Goal: Check status: Check status

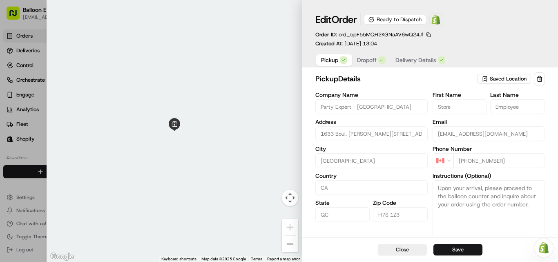
click at [34, 131] on div at bounding box center [279, 131] width 558 height 262
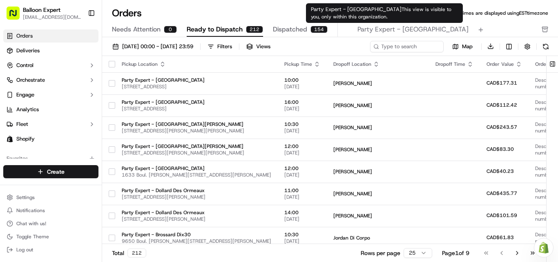
click at [358, 28] on span "Party Expert - [GEOGRAPHIC_DATA]" at bounding box center [413, 30] width 111 height 10
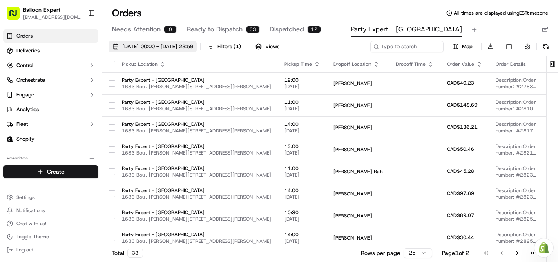
click at [186, 49] on span "[DATE] 00:00 - [DATE] 23:59" at bounding box center [157, 46] width 71 height 7
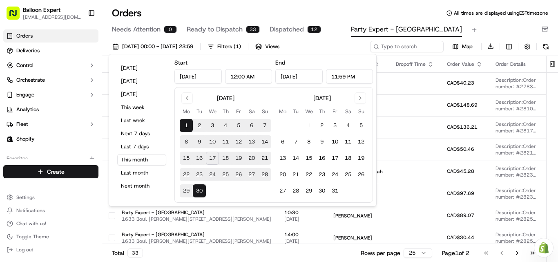
click at [223, 162] on button "18" at bounding box center [225, 158] width 13 height 13
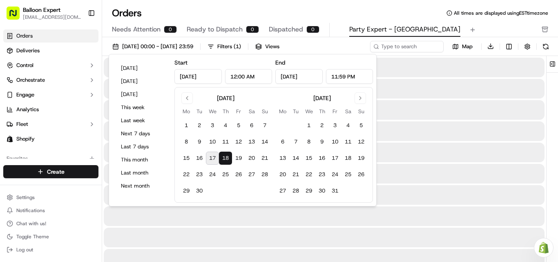
type input "[DATE]"
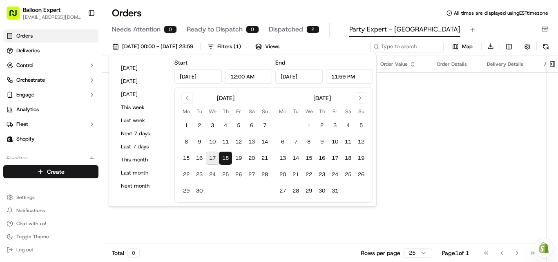
click at [224, 161] on button "18" at bounding box center [225, 158] width 13 height 13
click at [239, 158] on button "19" at bounding box center [238, 158] width 13 height 13
type input "[DATE]"
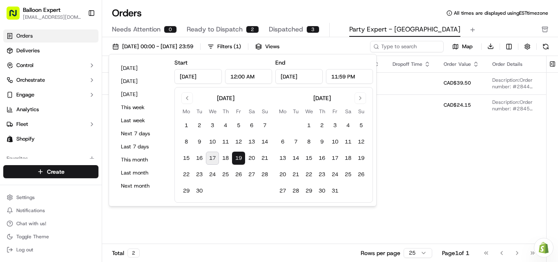
click at [480, 164] on div "Pickup Location Pickup Time Dropoff Location Dropoff Time Order Value Order Det…" at bounding box center [392, 150] width 580 height 188
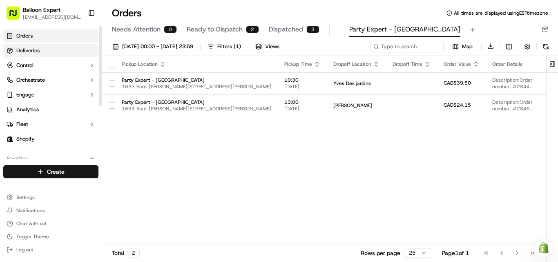
click at [37, 52] on span "Deliveries" at bounding box center [27, 50] width 23 height 7
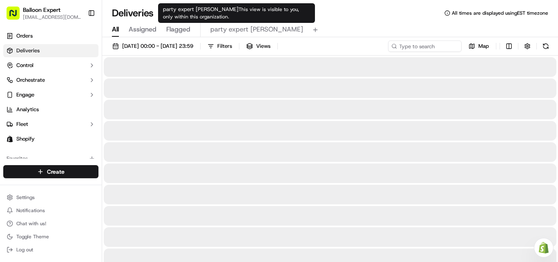
click at [242, 28] on span "party expert [PERSON_NAME]" at bounding box center [257, 30] width 93 height 10
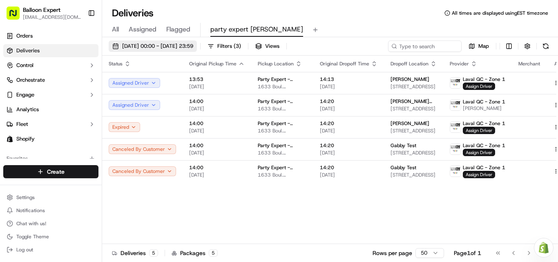
click at [191, 49] on span "[DATE] 00:00 - [DATE] 23:59" at bounding box center [157, 46] width 71 height 7
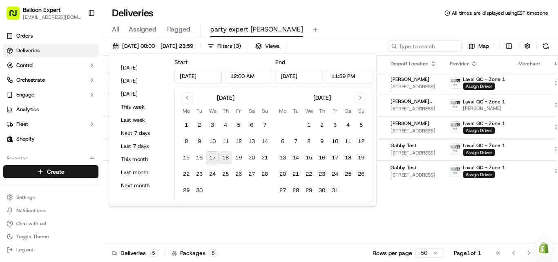
click at [224, 159] on button "18" at bounding box center [225, 157] width 13 height 13
type input "[DATE]"
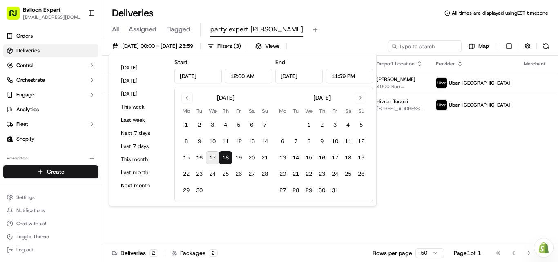
click at [462, 169] on div "Status Original Pickup Time Pickup Location Original Dropoff Time Dropoff Locat…" at bounding box center [342, 150] width 480 height 188
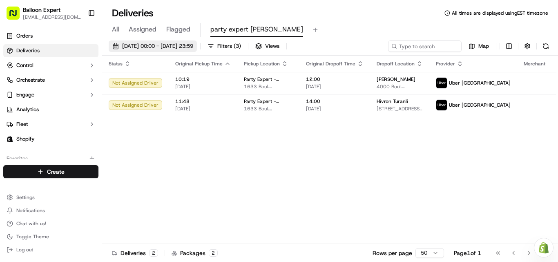
click at [170, 44] on span "[DATE] 00:00 - [DATE] 23:59" at bounding box center [157, 46] width 71 height 7
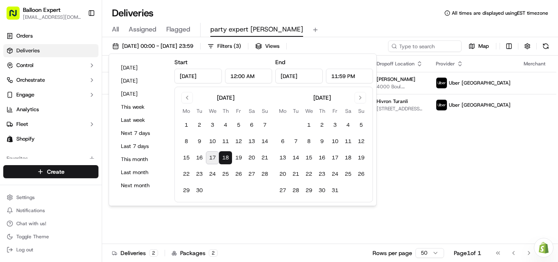
click at [470, 195] on div "Status Original Pickup Time Pickup Location Original Dropoff Time Dropoff Locat…" at bounding box center [342, 150] width 480 height 188
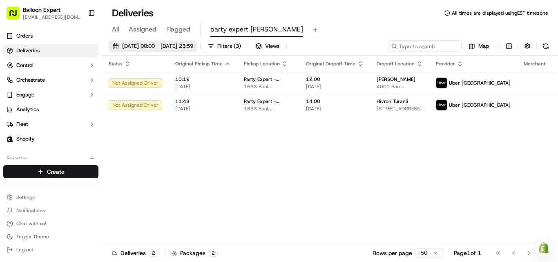
click at [180, 44] on span "[DATE] 00:00 - [DATE] 23:59" at bounding box center [157, 46] width 71 height 7
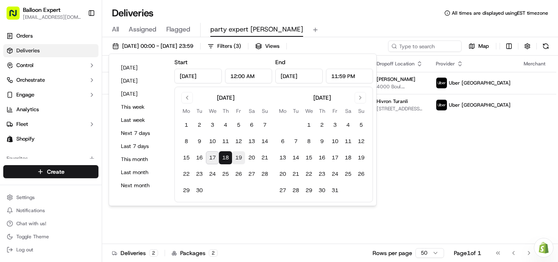
click at [241, 162] on button "19" at bounding box center [238, 157] width 13 height 13
type input "[DATE]"
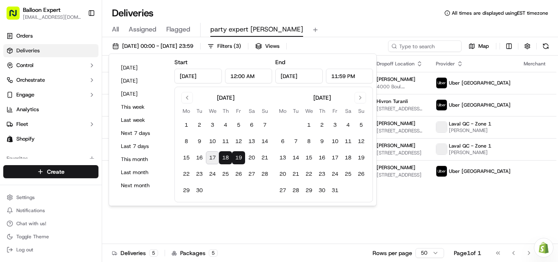
click at [440, 180] on td "Uber [GEOGRAPHIC_DATA]" at bounding box center [474, 171] width 88 height 22
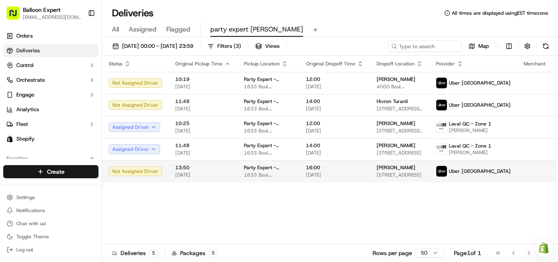
click at [518, 170] on td at bounding box center [535, 171] width 35 height 22
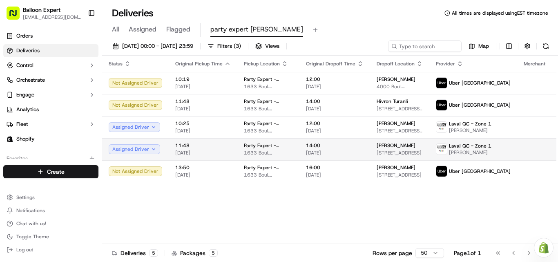
click at [470, 148] on span "Laval QC - Zone 1" at bounding box center [470, 146] width 43 height 7
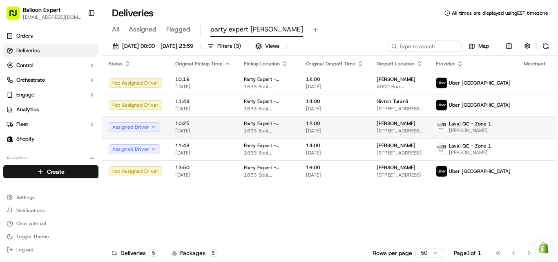
click at [256, 127] on div "Party Expert - [GEOGRAPHIC_DATA] 1633 Boul. [PERSON_NAME][STREET_ADDRESS][PERSO…" at bounding box center [268, 127] width 49 height 14
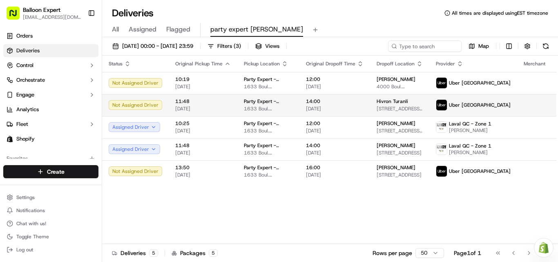
click at [271, 110] on span "1633 Boul. [PERSON_NAME][STREET_ADDRESS][PERSON_NAME]" at bounding box center [268, 108] width 49 height 7
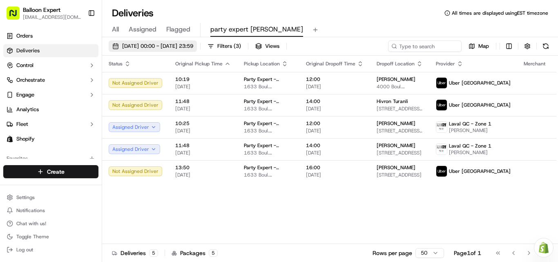
click at [193, 47] on span "[DATE] 00:00 - [DATE] 23:59" at bounding box center [157, 46] width 71 height 7
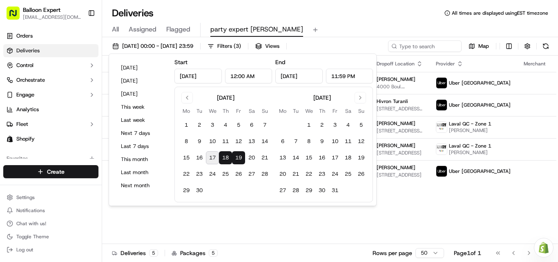
click at [237, 157] on button "19" at bounding box center [238, 157] width 13 height 13
type input "[DATE]"
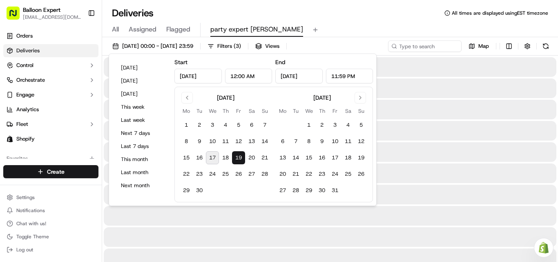
click at [237, 157] on button "19" at bounding box center [238, 157] width 13 height 13
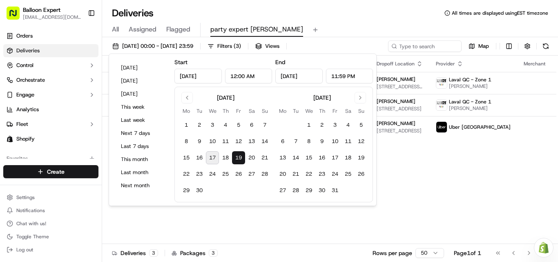
click at [253, 217] on div "Status Original Pickup Time Pickup Location Original Dropoff Time Dropoff Locat…" at bounding box center [342, 150] width 480 height 188
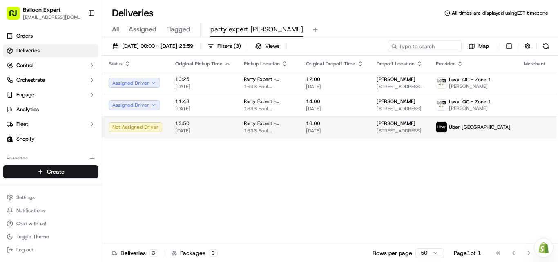
click at [229, 123] on td "13:50 [DATE]" at bounding box center [203, 127] width 69 height 22
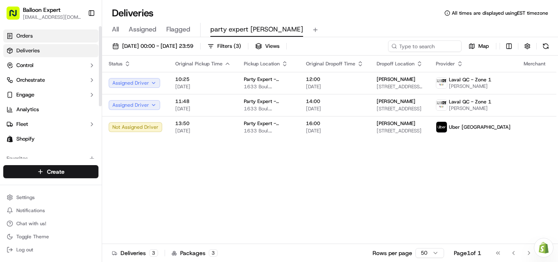
click at [59, 35] on link "Orders" at bounding box center [50, 35] width 95 height 13
